Goal: Check status: Check status

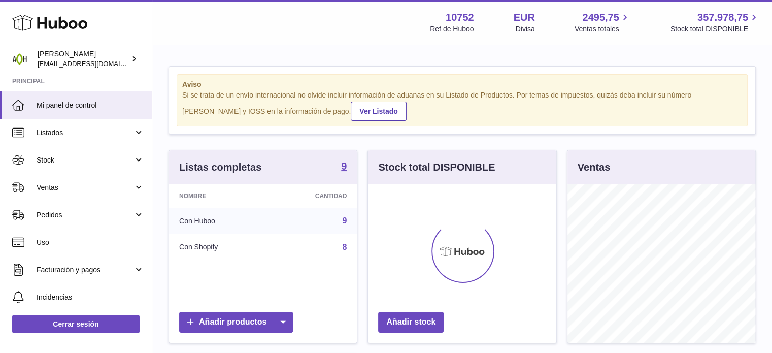
scroll to position [158, 188]
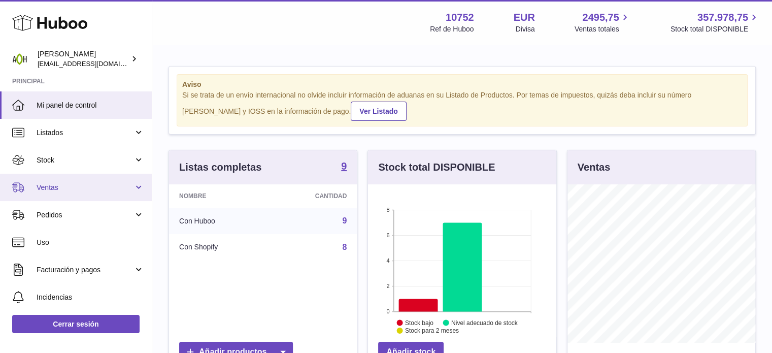
click at [141, 185] on link "Ventas" at bounding box center [76, 187] width 152 height 27
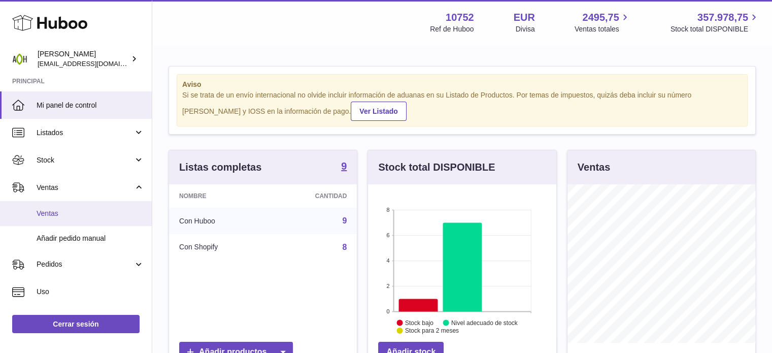
click at [75, 211] on span "Ventas" at bounding box center [91, 214] width 108 height 10
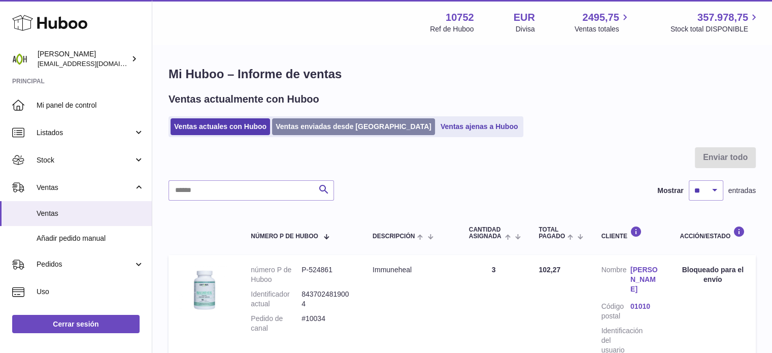
click at [303, 130] on link "Ventas enviadas desde [GEOGRAPHIC_DATA]" at bounding box center [353, 126] width 163 height 17
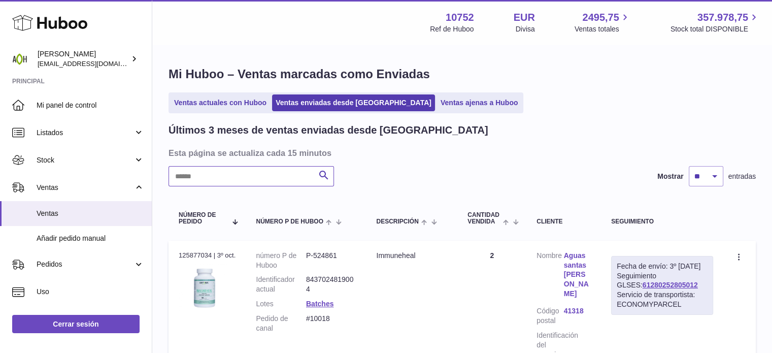
click at [226, 174] on input "text" at bounding box center [252, 176] width 166 height 20
paste input "**********"
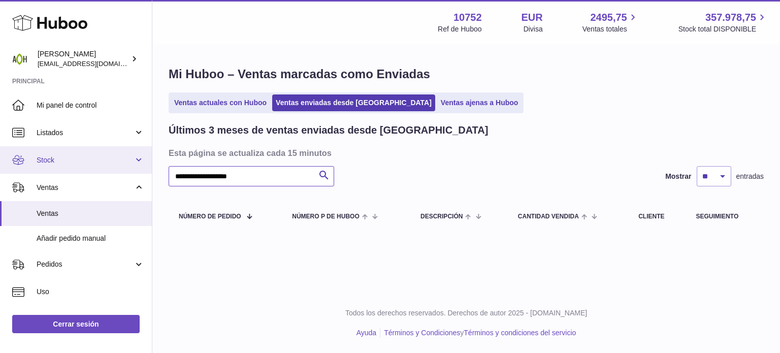
drag, startPoint x: 254, startPoint y: 175, endPoint x: 86, endPoint y: 161, distance: 168.6
click at [86, 161] on div "Huboo Alberto Muhammad ventas@adaptohealue.com Principal Mi panel de control Li…" at bounding box center [390, 176] width 780 height 353
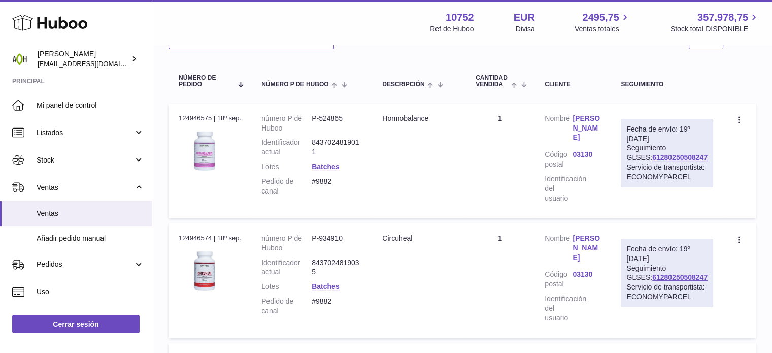
scroll to position [136, 0]
type input "********"
click at [685, 163] on link "61280250508247" at bounding box center [680, 158] width 55 height 8
